Goal: Task Accomplishment & Management: Manage account settings

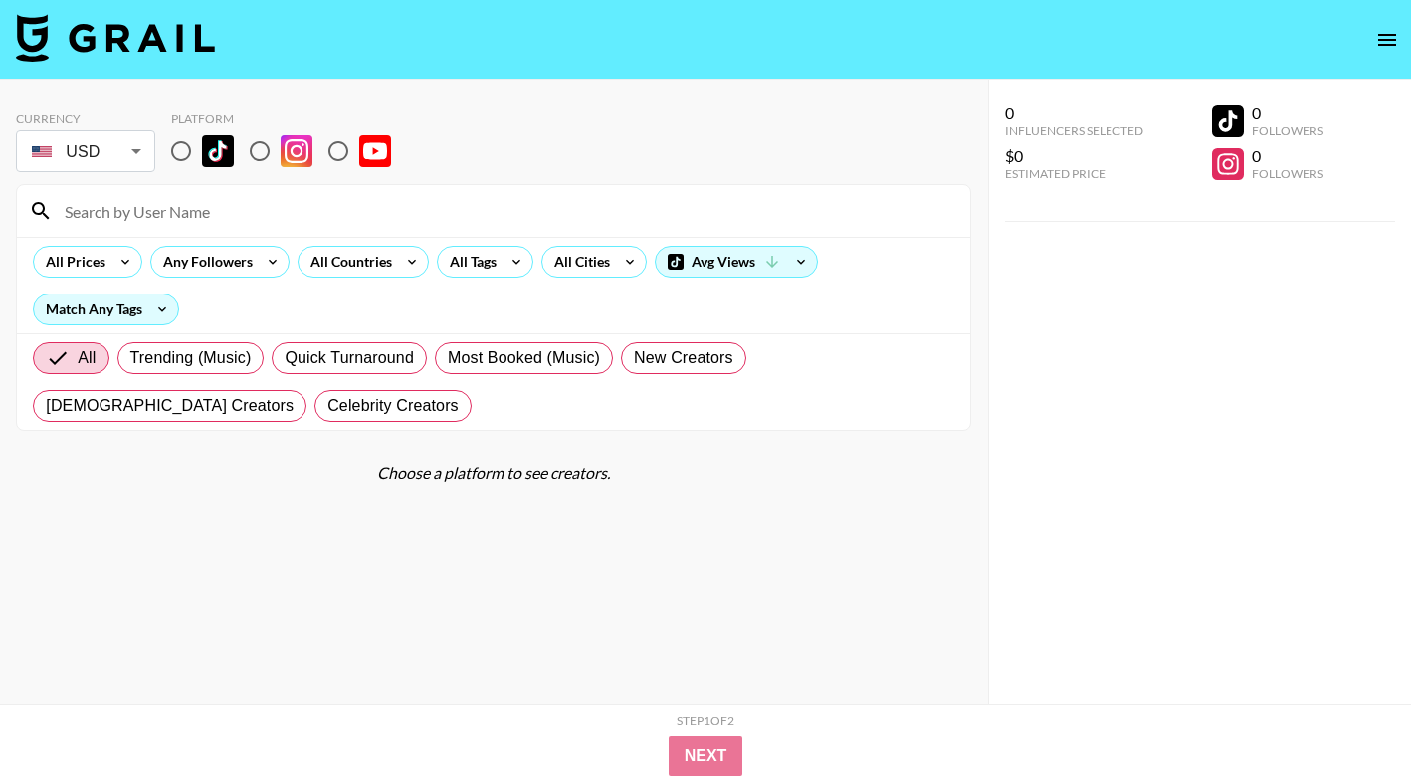
click at [1393, 53] on button "open drawer" at bounding box center [1387, 40] width 40 height 40
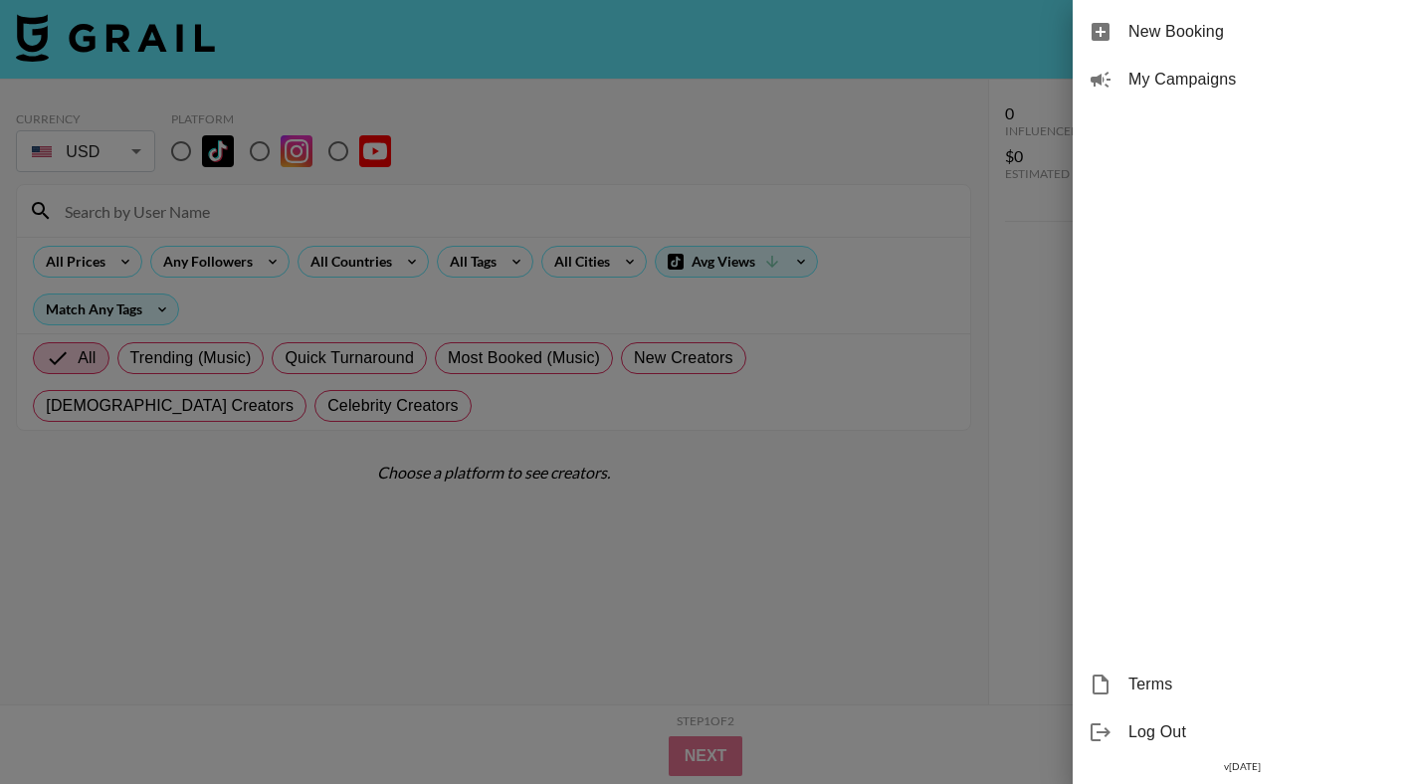
click at [1393, 44] on div "New Booking" at bounding box center [1242, 32] width 338 height 48
click at [1272, 68] on span "My Campaigns" at bounding box center [1261, 80] width 267 height 24
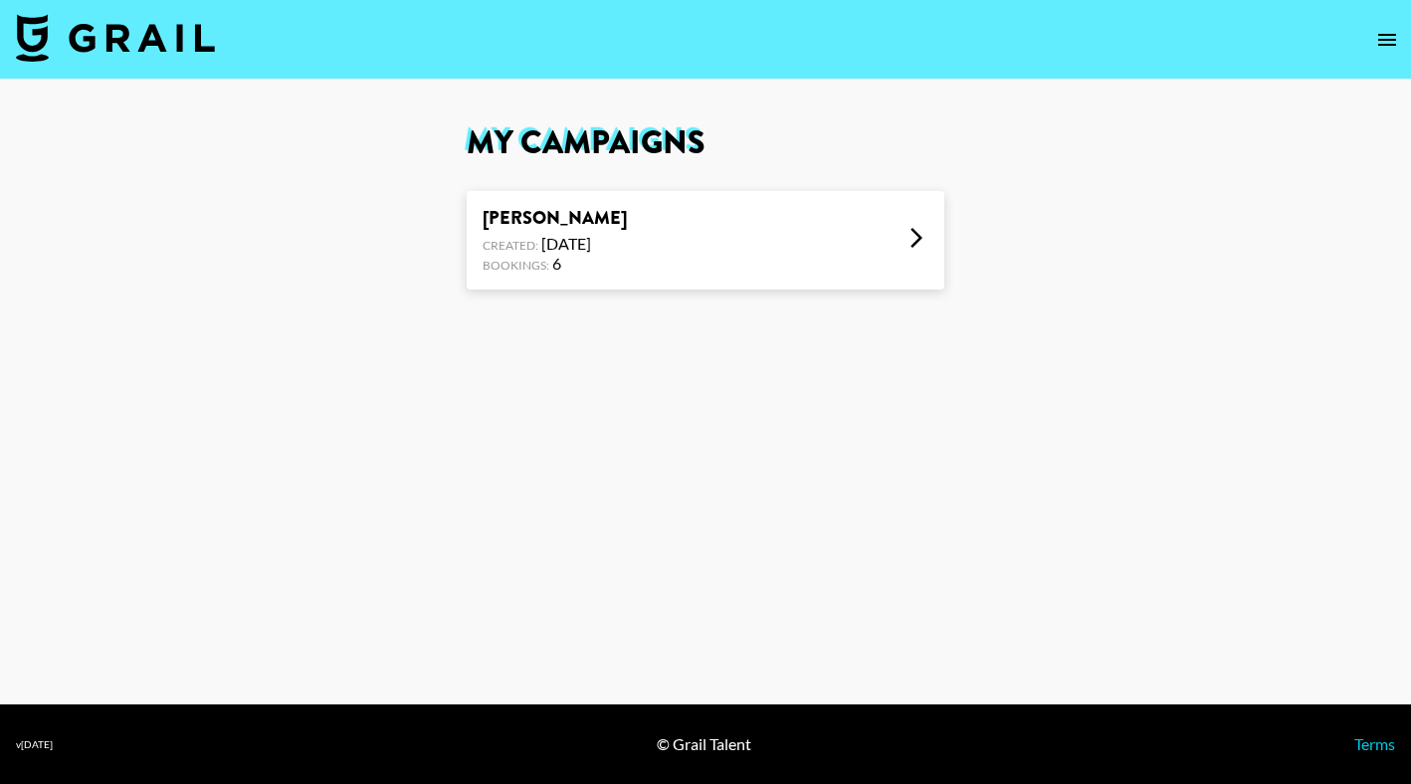
click at [794, 256] on div "[PERSON_NAME] Che Created: [DATE] Bookings: 6" at bounding box center [706, 240] width 478 height 98
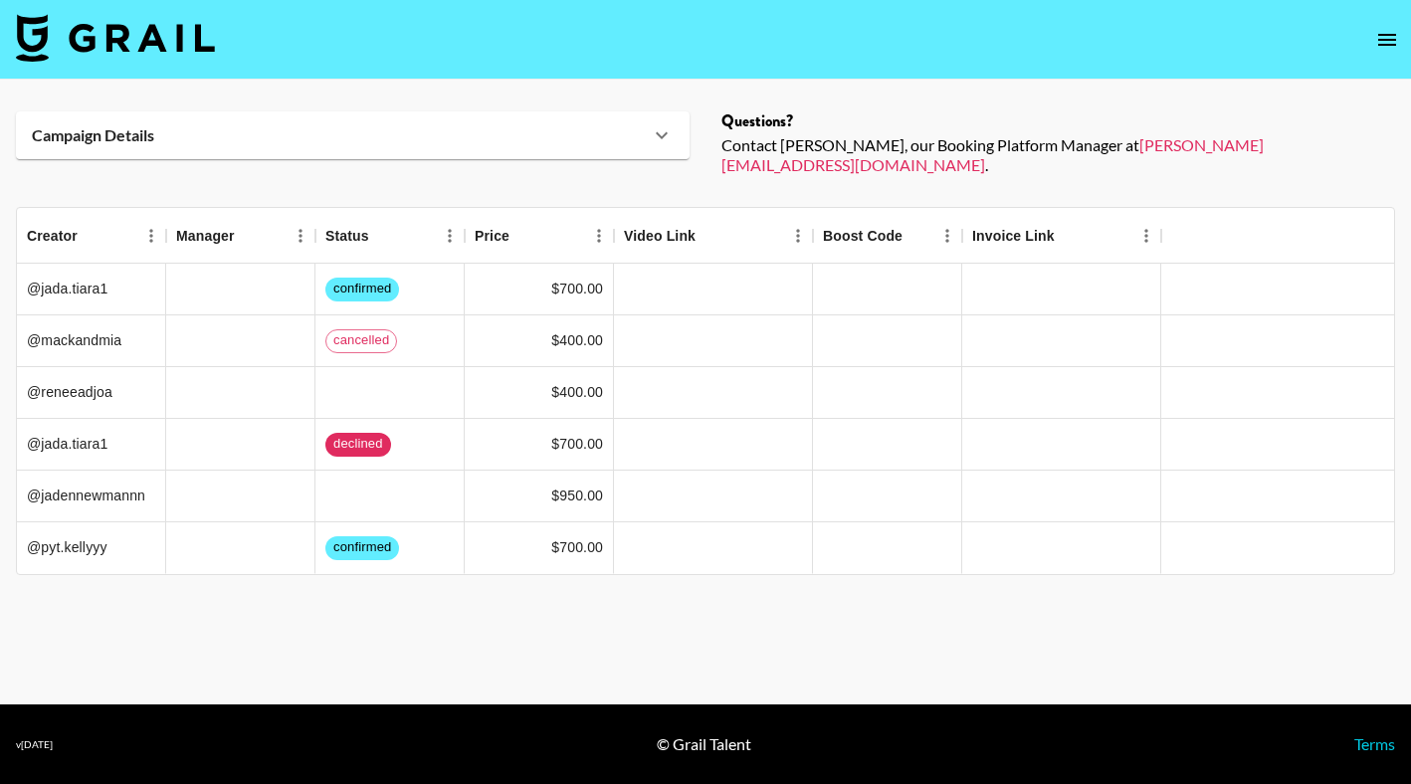
click at [653, 136] on icon at bounding box center [662, 135] width 24 height 24
click at [667, 136] on icon at bounding box center [662, 135] width 24 height 24
click at [659, 133] on icon at bounding box center [662, 135] width 24 height 24
click at [976, 155] on div "Campaign Details Details Questions? Contact [PERSON_NAME], our Booking Platform…" at bounding box center [705, 143] width 1379 height 64
click at [1384, 45] on icon "open drawer" at bounding box center [1387, 40] width 18 height 12
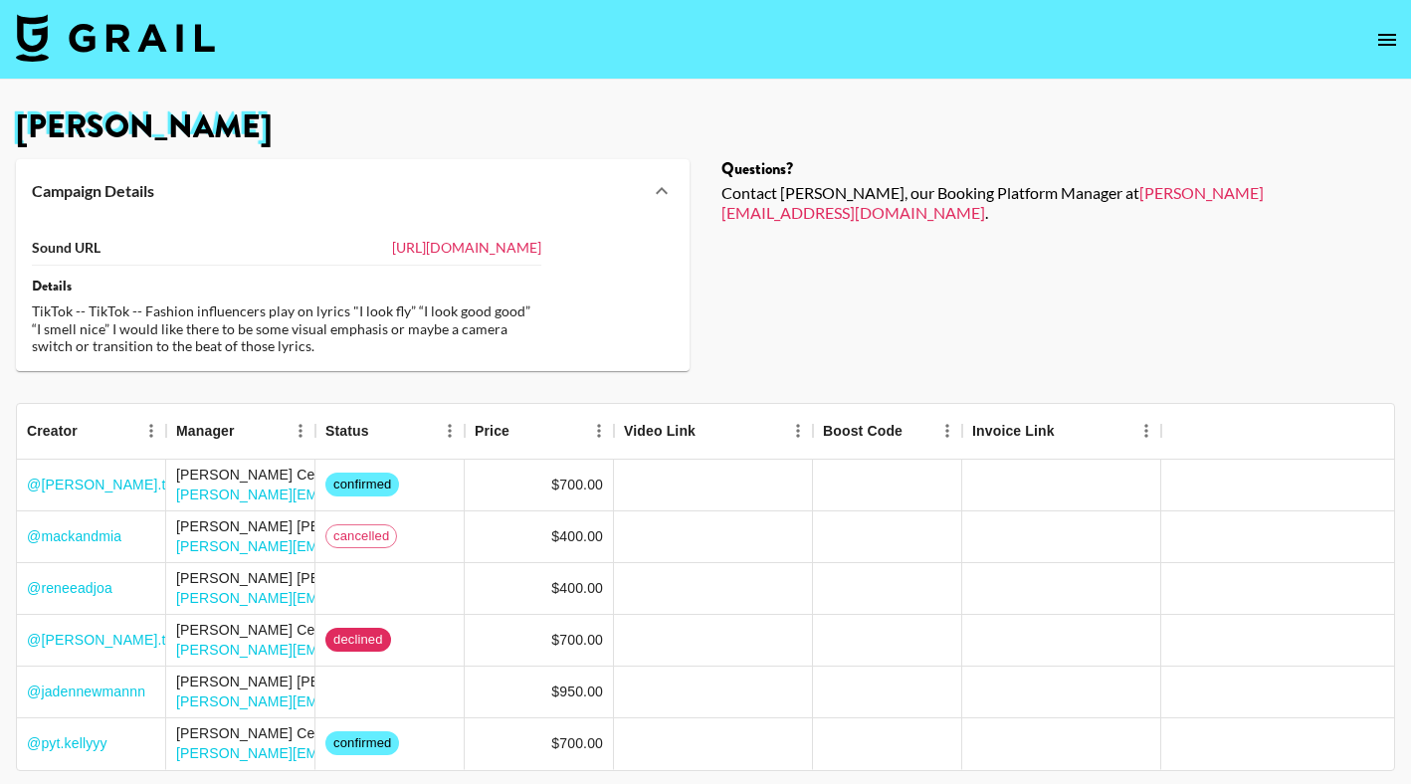
click at [392, 241] on link "[URL][DOMAIN_NAME]" at bounding box center [466, 247] width 149 height 17
click at [1378, 38] on icon "open drawer" at bounding box center [1387, 40] width 18 height 12
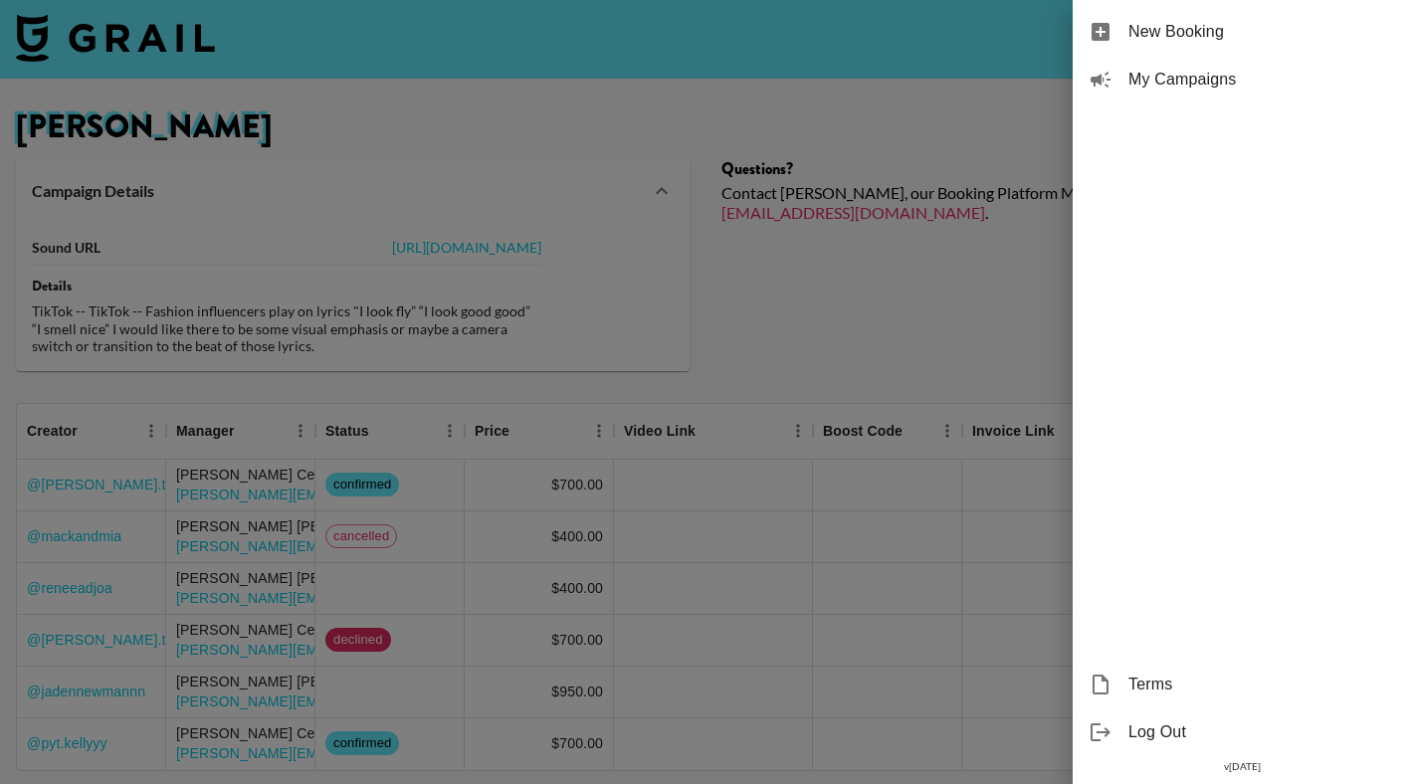
click at [1163, 725] on span "Log Out" at bounding box center [1261, 732] width 267 height 24
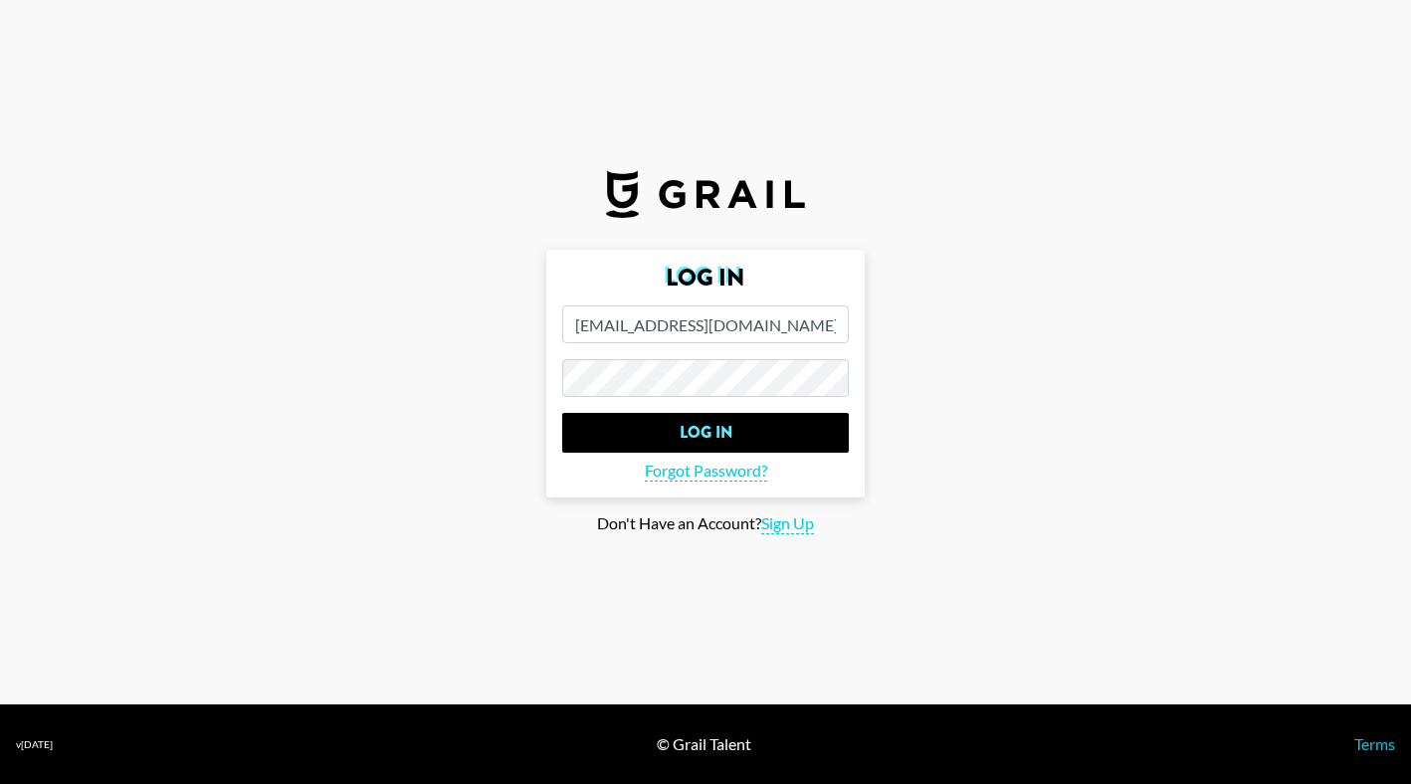
click at [708, 290] on h2 "Log In" at bounding box center [705, 278] width 287 height 24
click at [613, 327] on input "emilowusujr@gmail.com" at bounding box center [705, 324] width 287 height 38
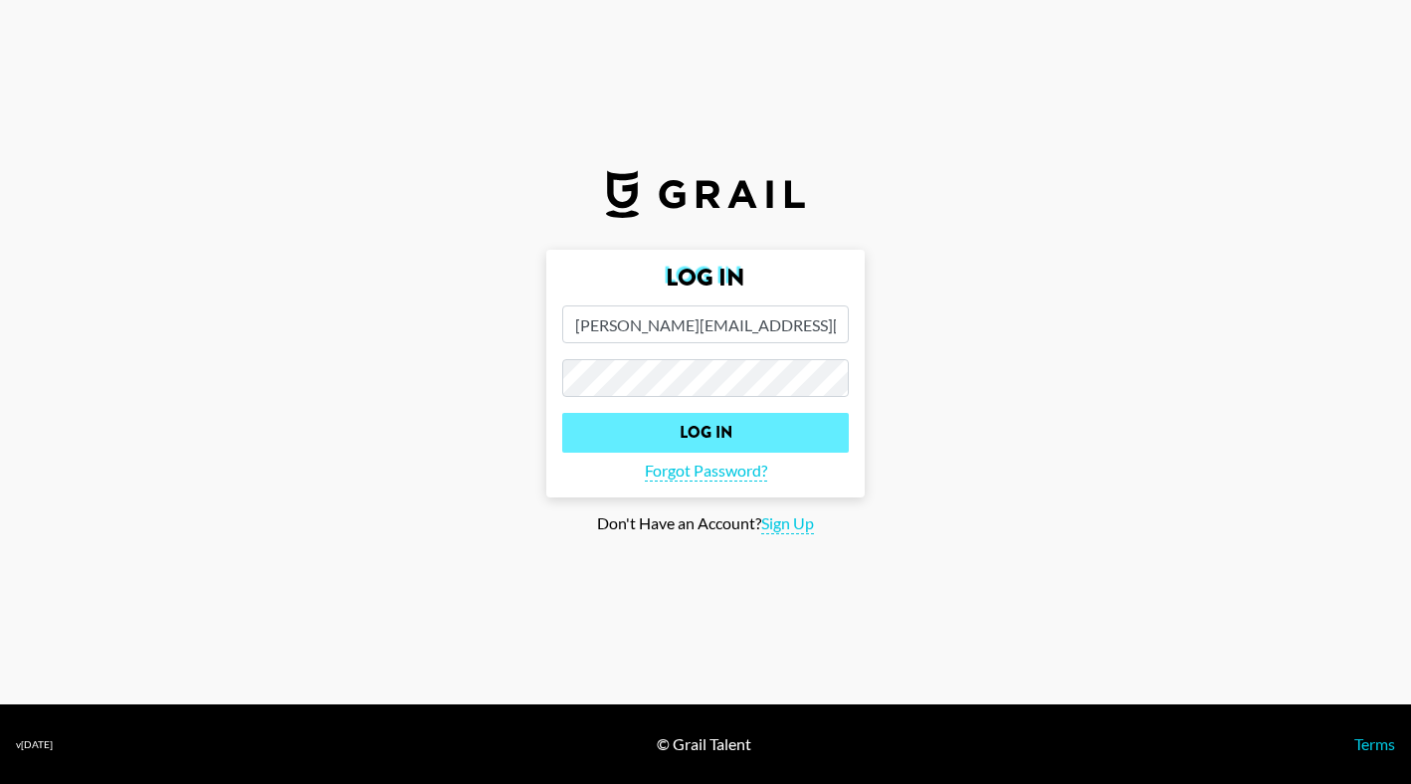
type input "emil.owusu@atlanticrecords.com"
click at [667, 417] on input "Log In" at bounding box center [705, 433] width 287 height 40
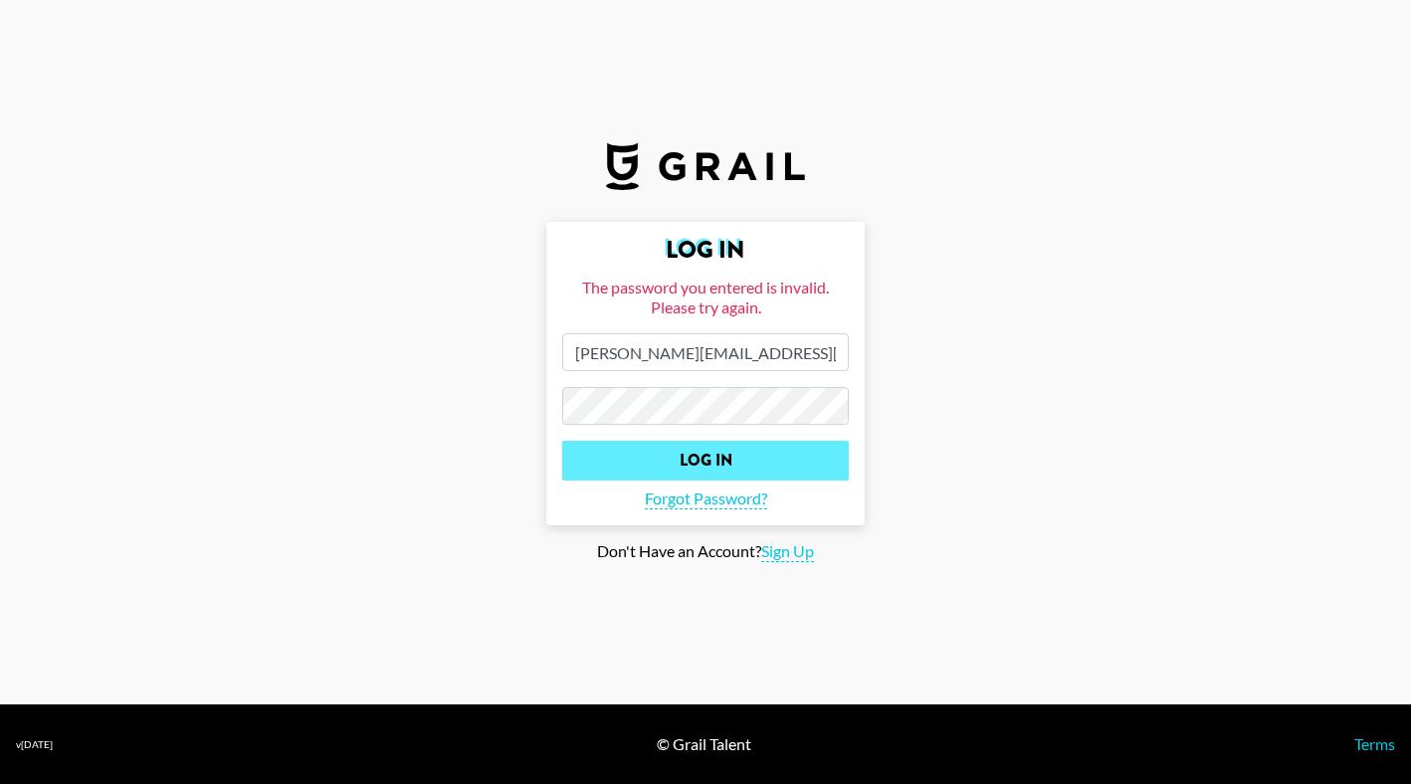
click at [562, 441] on input "Log In" at bounding box center [705, 461] width 287 height 40
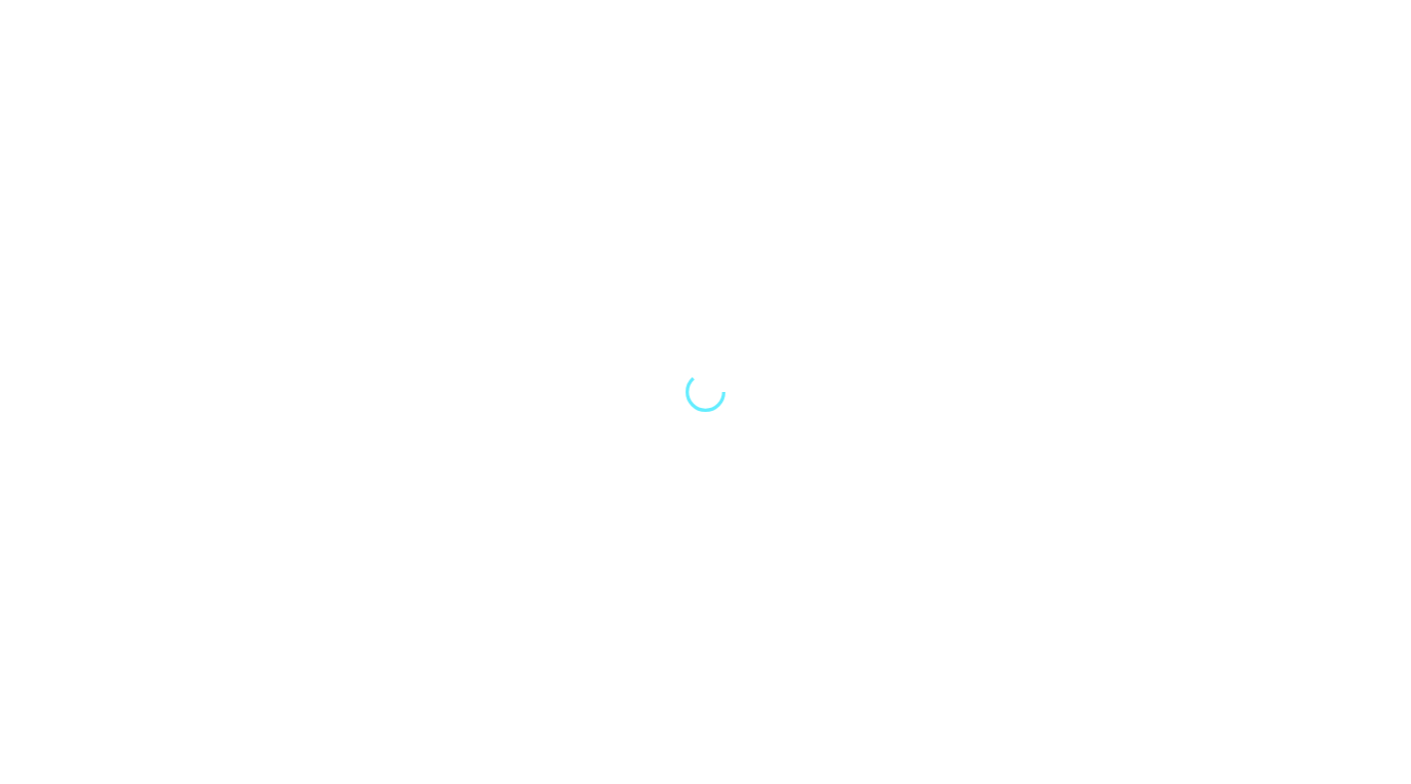
select select "Song"
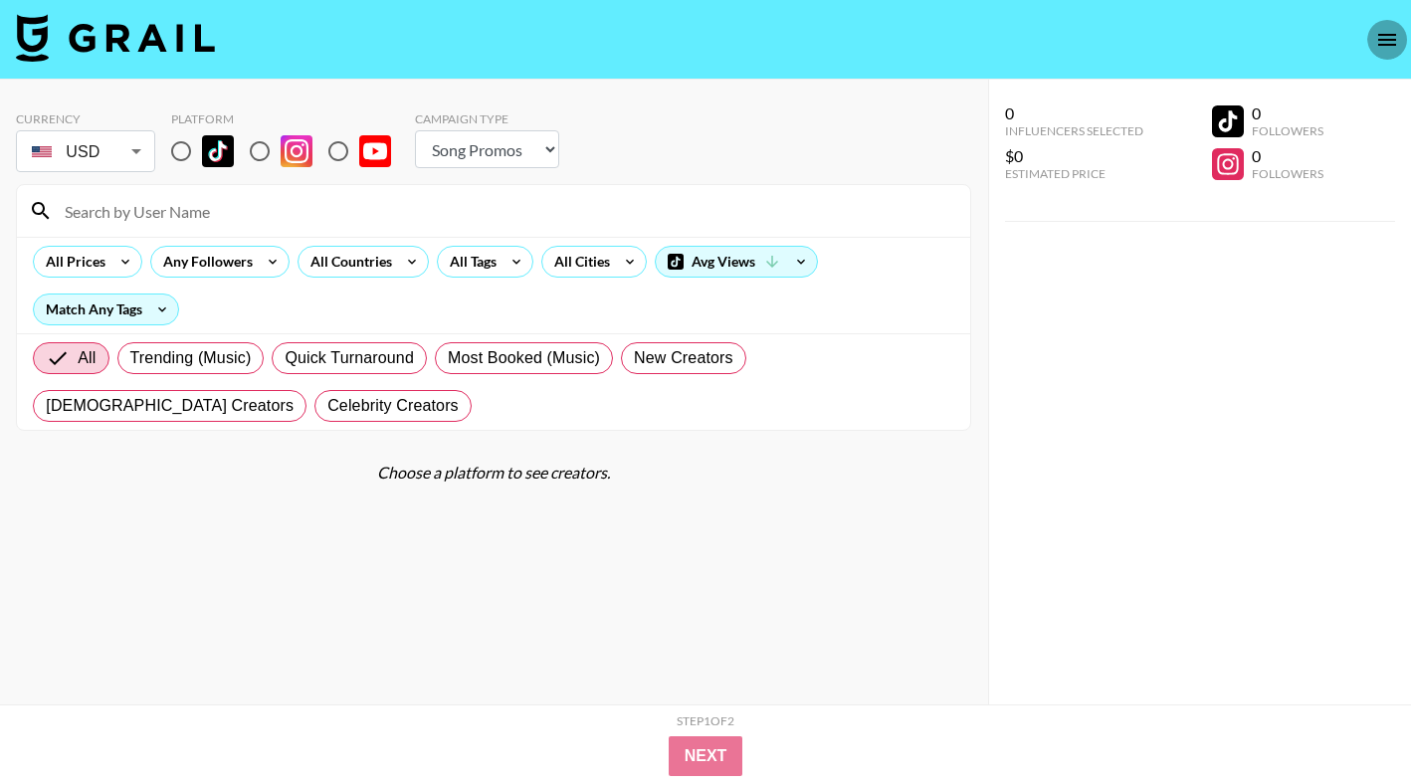
click at [1381, 34] on icon "open drawer" at bounding box center [1387, 40] width 18 height 12
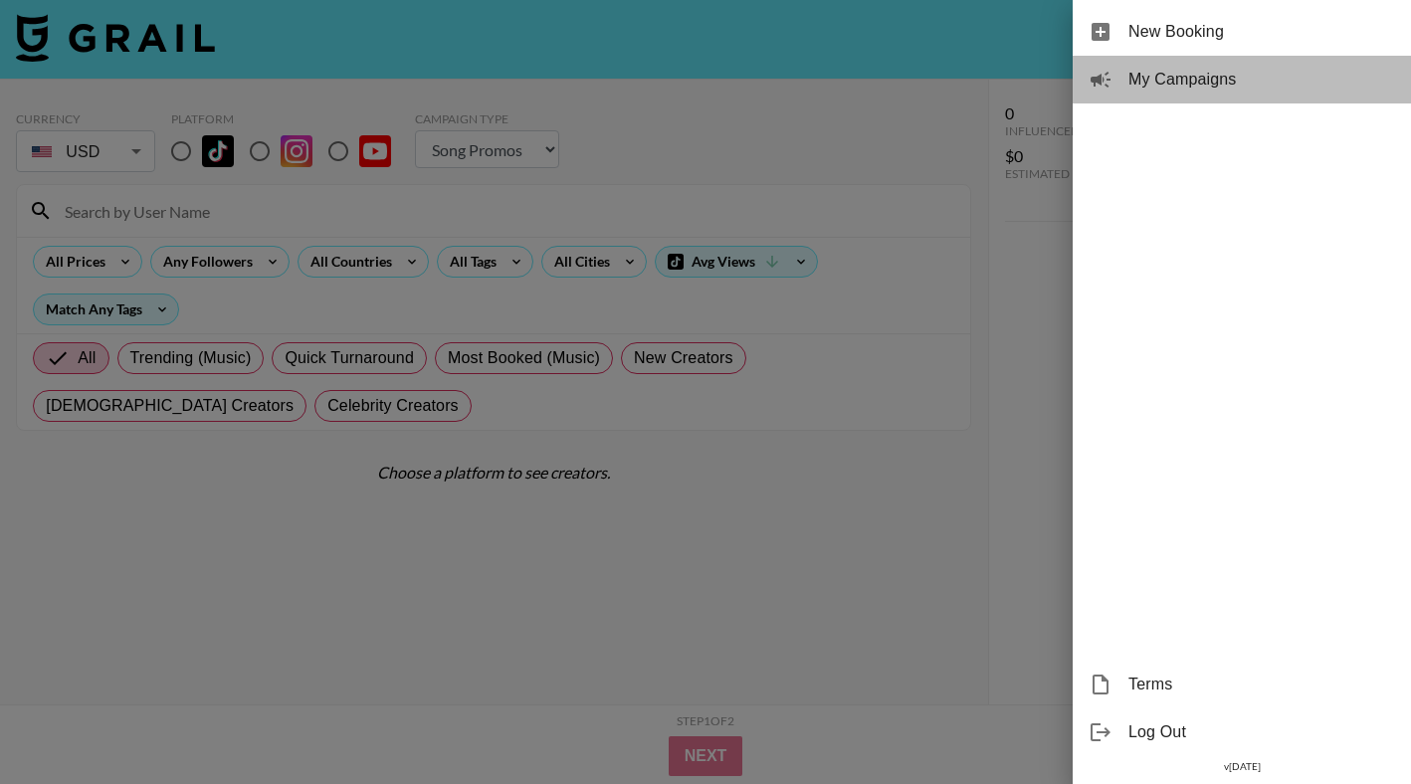
click at [1197, 79] on span "My Campaigns" at bounding box center [1261, 80] width 267 height 24
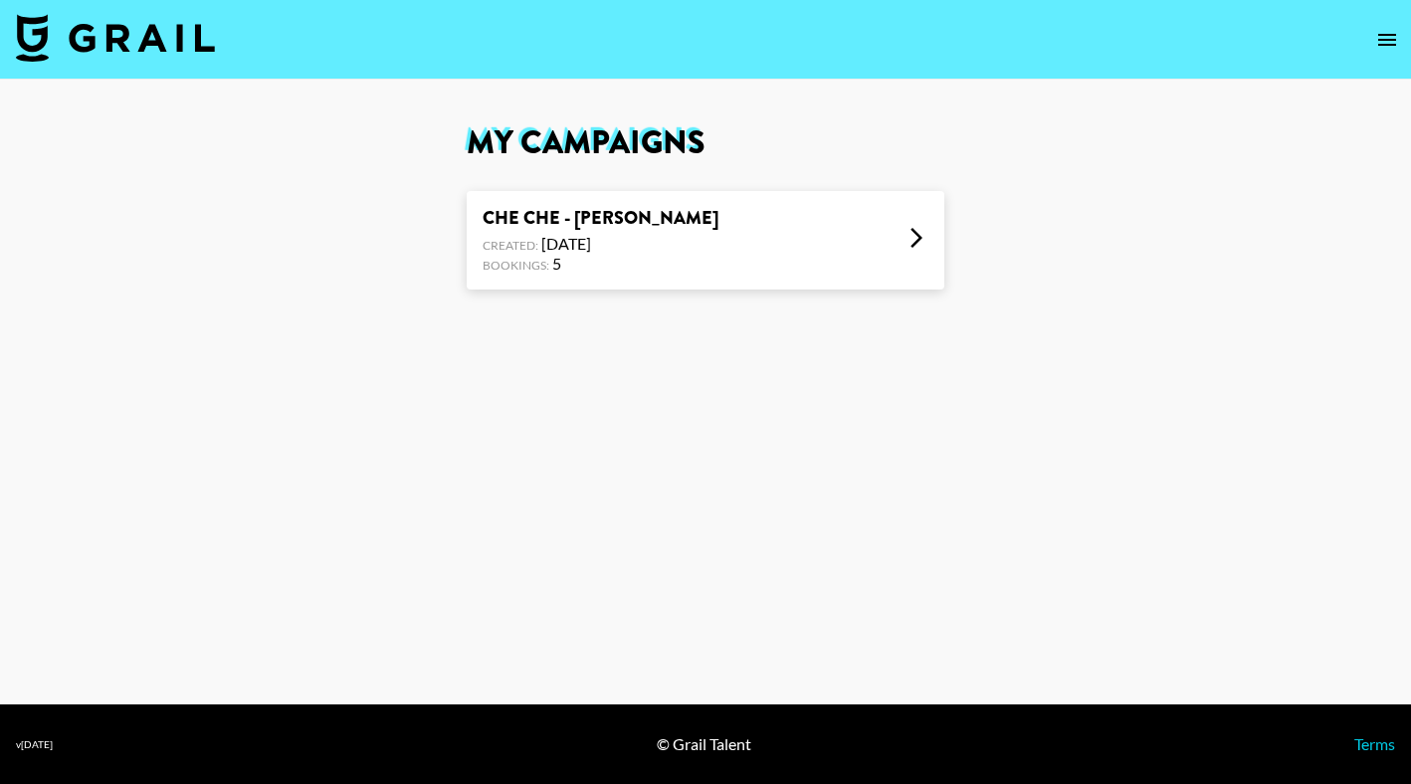
click at [797, 237] on div "CHE CHE - YOUNG JONN x ASAKE Created: Aug 07, 2025 Bookings: 5" at bounding box center [706, 240] width 478 height 98
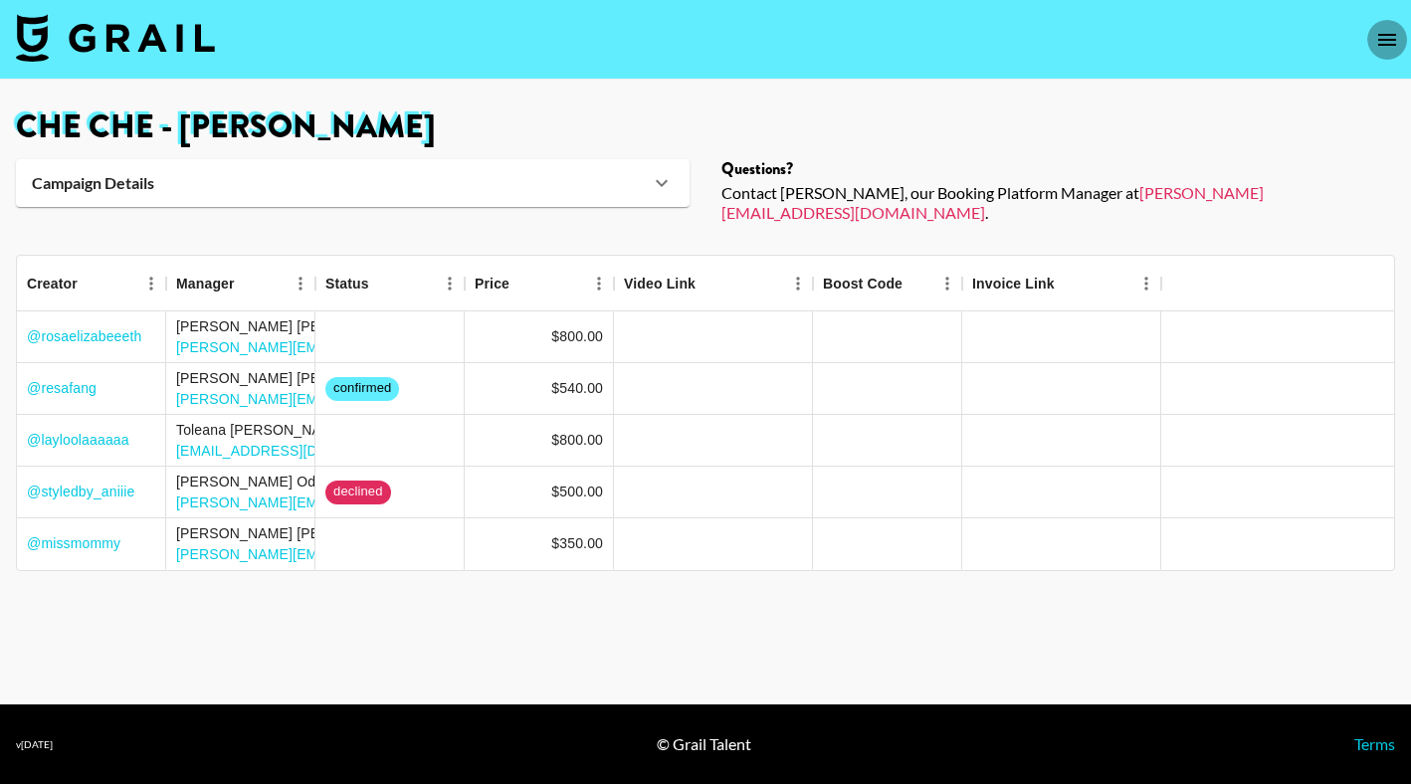
click at [1383, 32] on icon "open drawer" at bounding box center [1387, 40] width 24 height 24
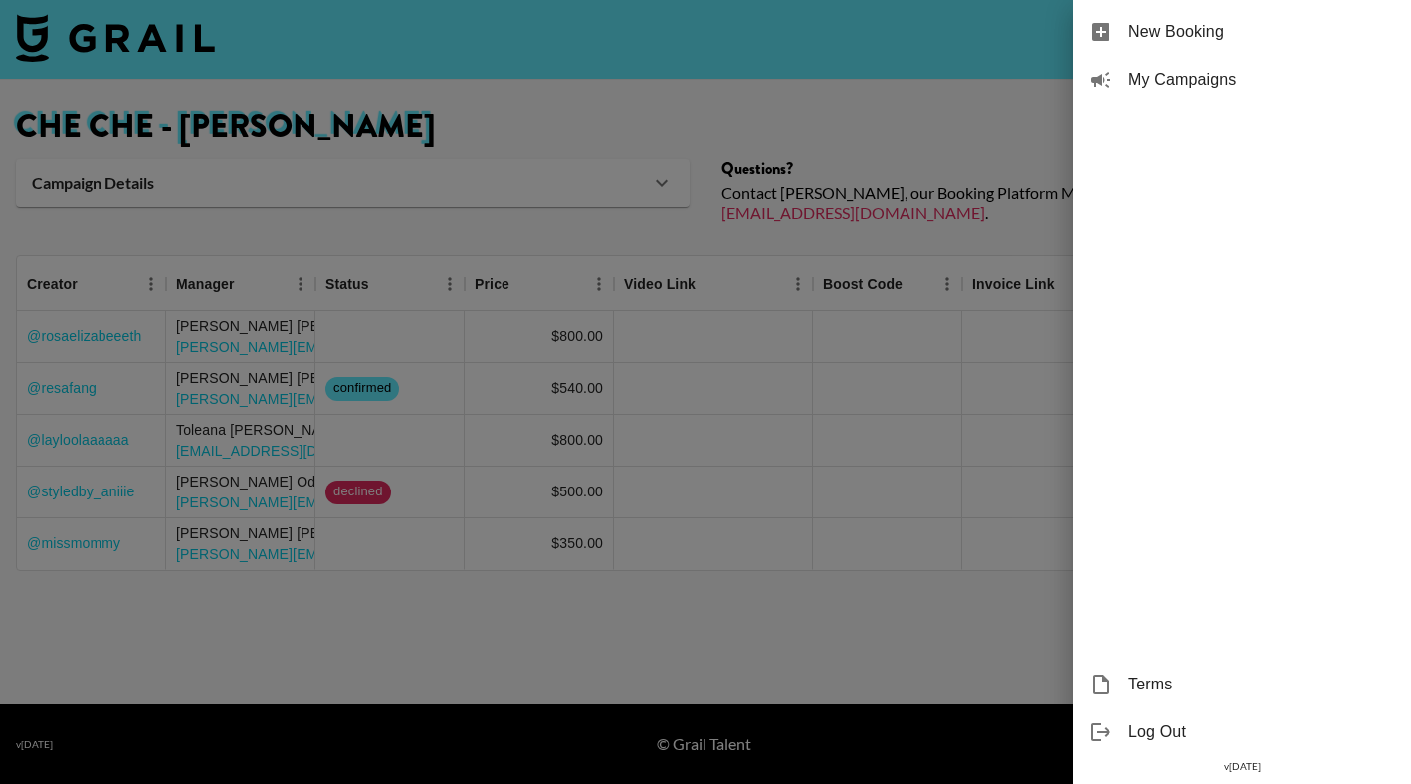
click at [713, 359] on div at bounding box center [705, 392] width 1411 height 784
